Goal: Task Accomplishment & Management: Manage account settings

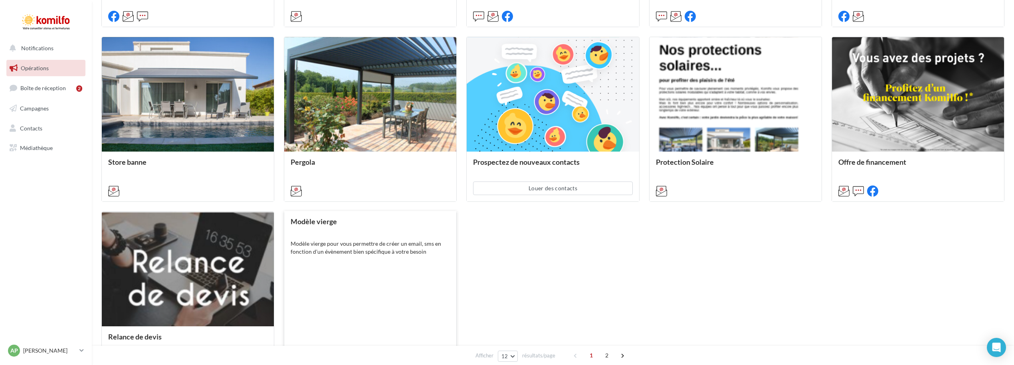
scroll to position [479, 0]
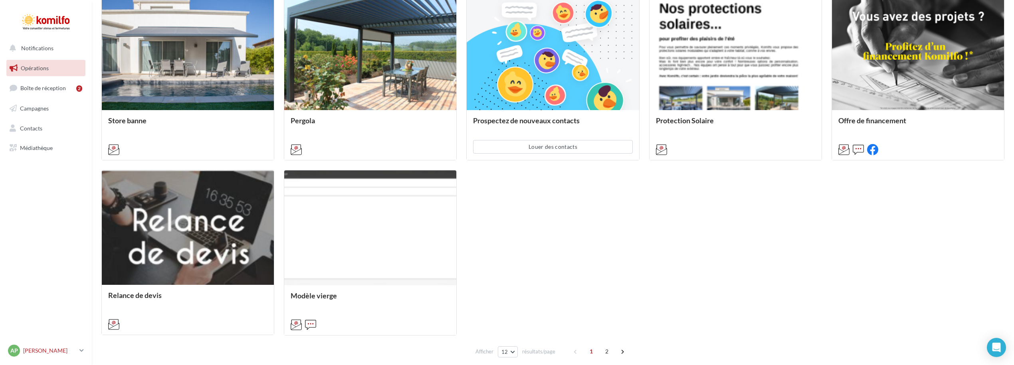
click at [80, 352] on icon at bounding box center [81, 350] width 4 height 7
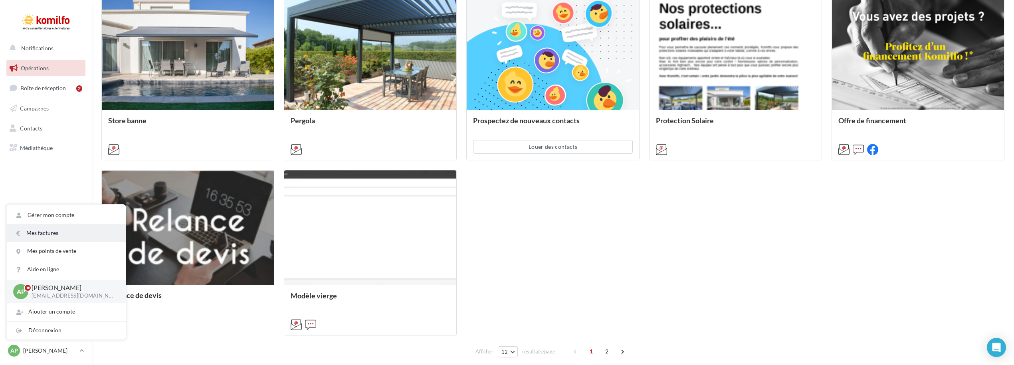
click at [88, 234] on link "Mes factures" at bounding box center [66, 233] width 119 height 18
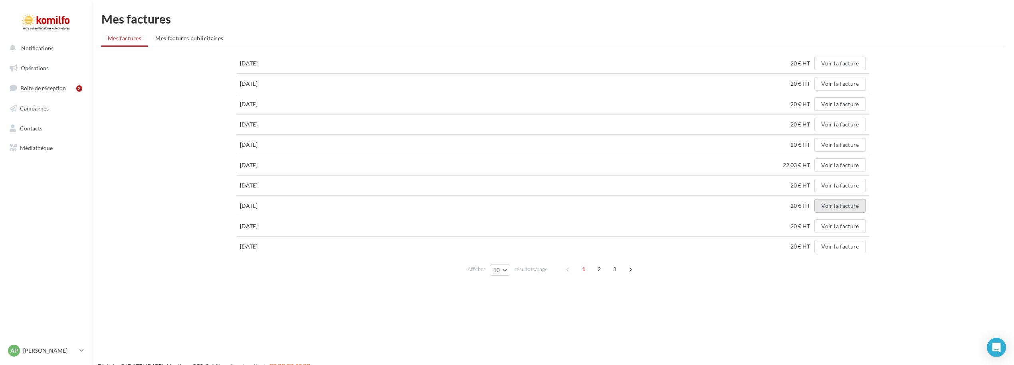
click at [833, 205] on button "Voir la facture" at bounding box center [839, 206] width 51 height 14
click at [839, 184] on button "Voir la facture" at bounding box center [839, 186] width 51 height 14
click at [840, 163] on button "Voir la facture" at bounding box center [839, 165] width 51 height 14
click at [835, 143] on button "Voir la facture" at bounding box center [839, 145] width 51 height 14
click at [927, 234] on div "[DATE] 20 € HT Voir la facture [DATE] 20 € HT Voir la facture [DATE] 20 € HT Vo…" at bounding box center [552, 165] width 903 height 225
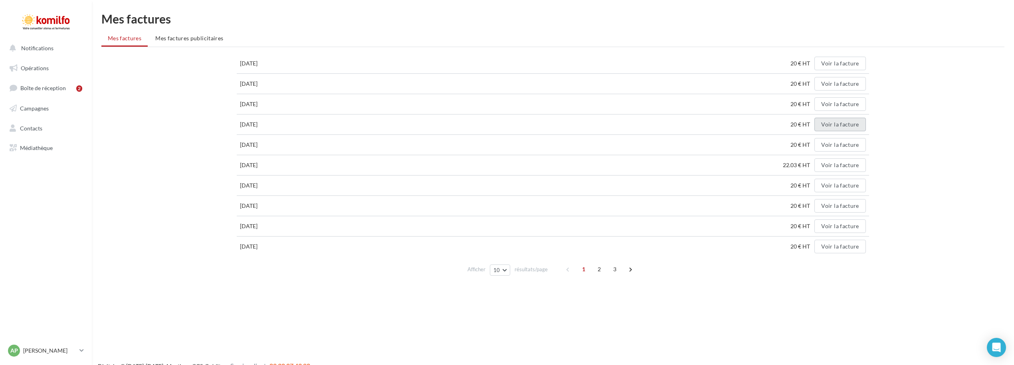
click at [853, 123] on button "Voir la facture" at bounding box center [839, 125] width 51 height 14
click at [958, 217] on div "[DATE] 20 € HT Voir la facture [DATE] 20 € HT Voir la facture [DATE] 20 € HT Vo…" at bounding box center [552, 165] width 903 height 225
click at [852, 103] on button "Voir la facture" at bounding box center [839, 104] width 51 height 14
click at [939, 219] on div "[DATE] 20 € HT Voir la facture [DATE] 20 € HT Voir la facture [DATE] 20 € HT Vo…" at bounding box center [552, 165] width 903 height 225
click at [831, 81] on button "Voir la facture" at bounding box center [839, 84] width 51 height 14
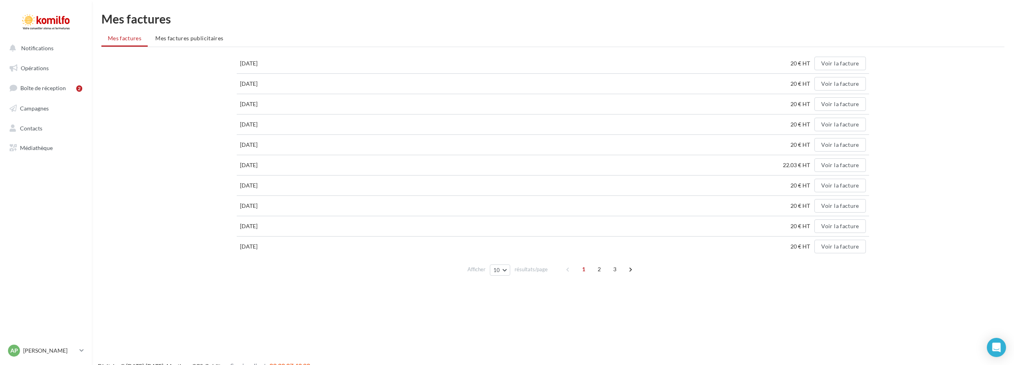
click at [971, 251] on div "[DATE] 20 € HT Voir la facture [DATE] 20 € HT Voir la facture [DATE] 20 € HT Vo…" at bounding box center [552, 165] width 903 height 225
click at [852, 63] on button "Voir la facture" at bounding box center [839, 64] width 51 height 14
click at [958, 266] on div "Afficher 10 10 25 50 100 résultats/page 1 2 3" at bounding box center [552, 269] width 903 height 19
click at [208, 40] on span "Mes factures publicitaires" at bounding box center [189, 38] width 68 height 7
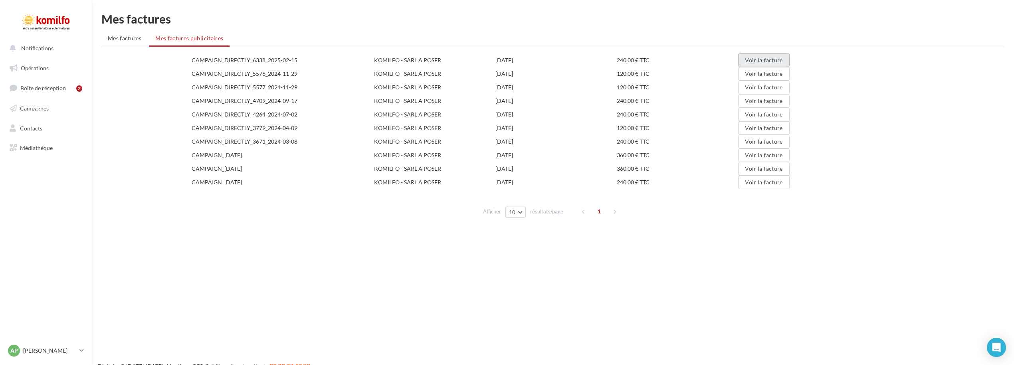
click at [777, 60] on button "Voir la facture" at bounding box center [763, 60] width 51 height 14
click at [828, 308] on div "Notifications Opérations Boîte de réception 2 Campagnes Contacts Mes cibles Méd…" at bounding box center [507, 195] width 1014 height 365
